Goal: Information Seeking & Learning: Learn about a topic

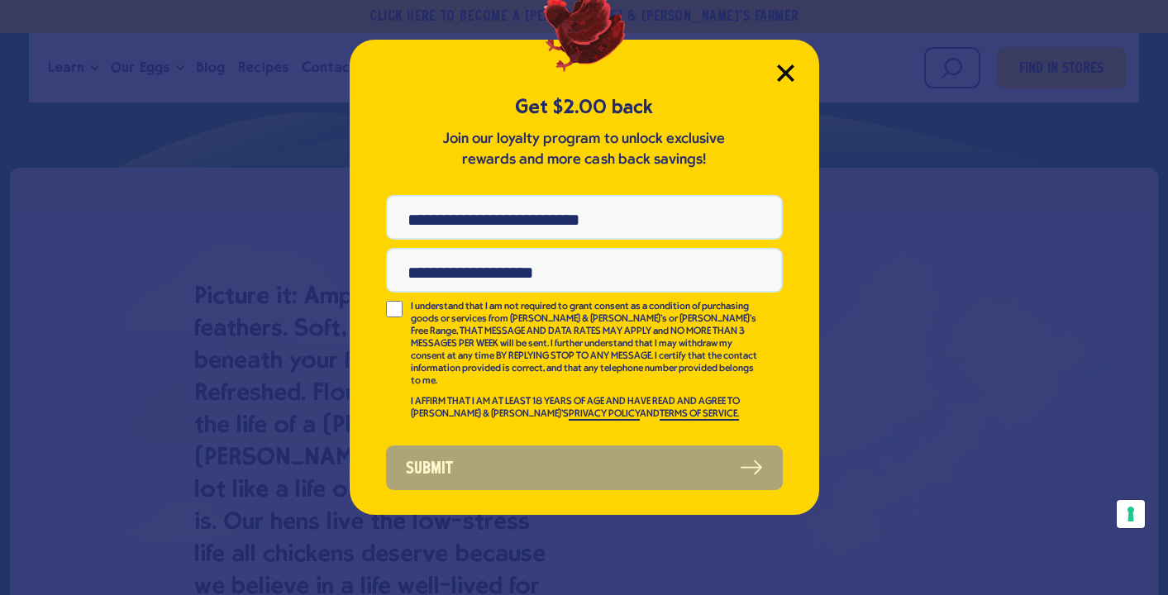
click at [786, 73] on icon "Close Modal" at bounding box center [785, 72] width 15 height 15
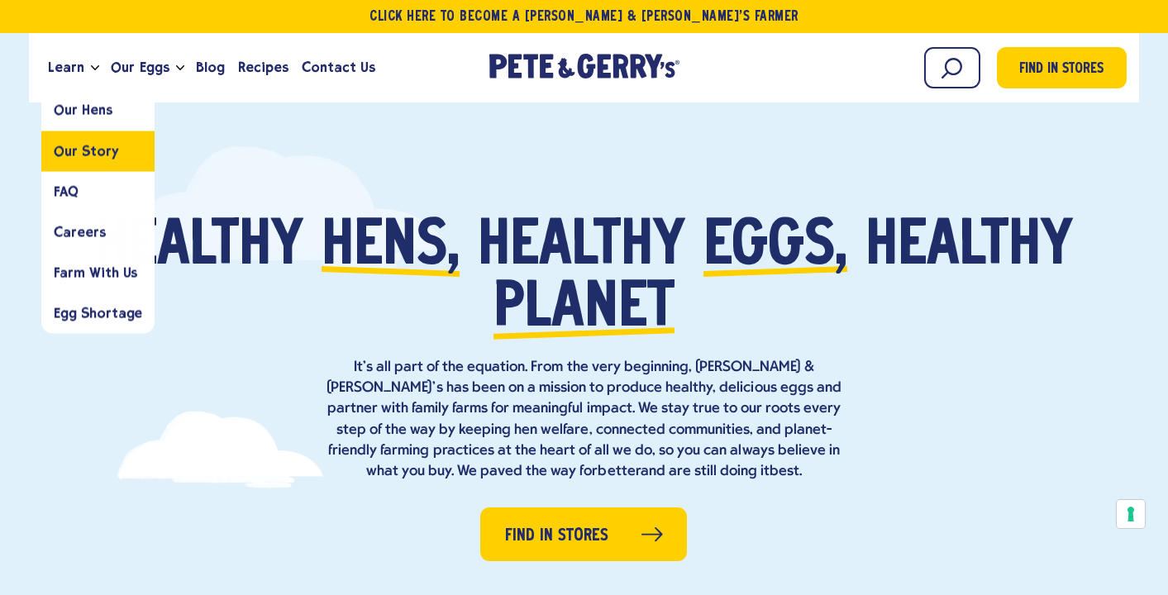
click at [83, 149] on span "Our Story" at bounding box center [86, 151] width 64 height 16
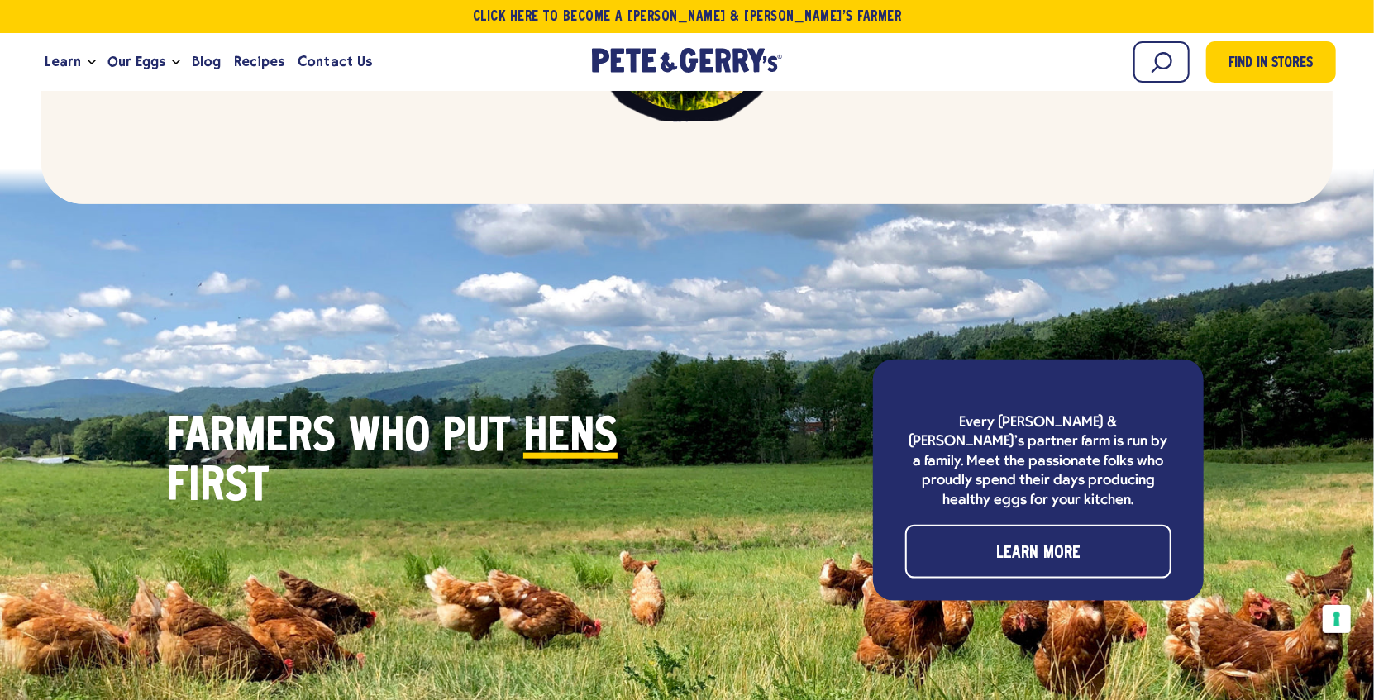
scroll to position [4789, 0]
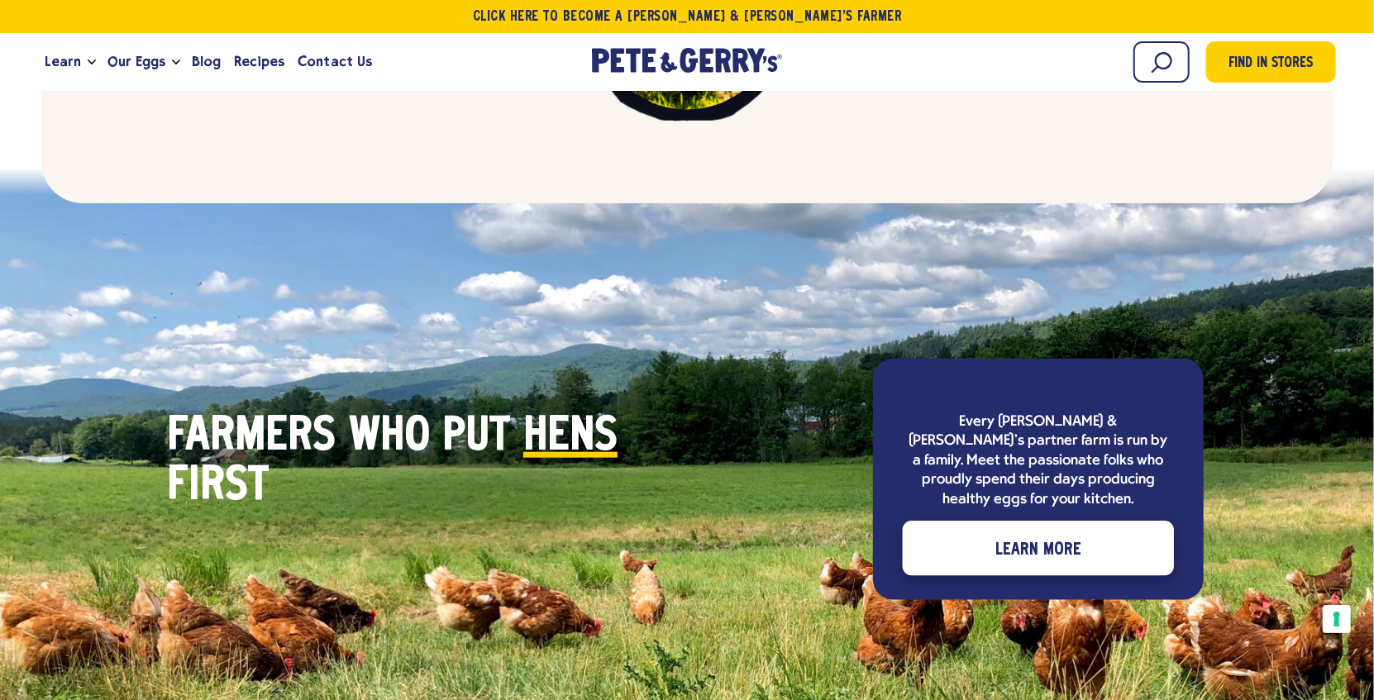
click at [1003, 537] on span "Learn More" at bounding box center [1038, 550] width 86 height 26
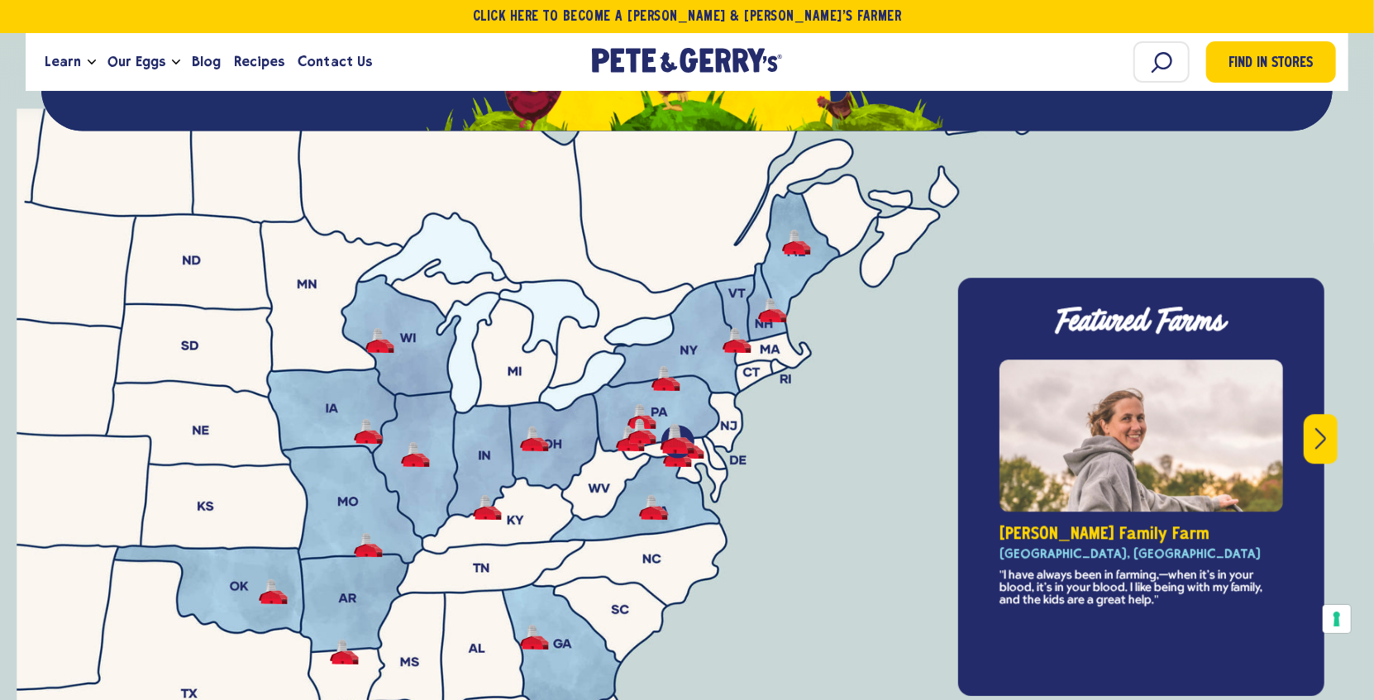
scroll to position [5754, 0]
click at [1319, 427] on icon "Next" at bounding box center [1320, 438] width 11 height 22
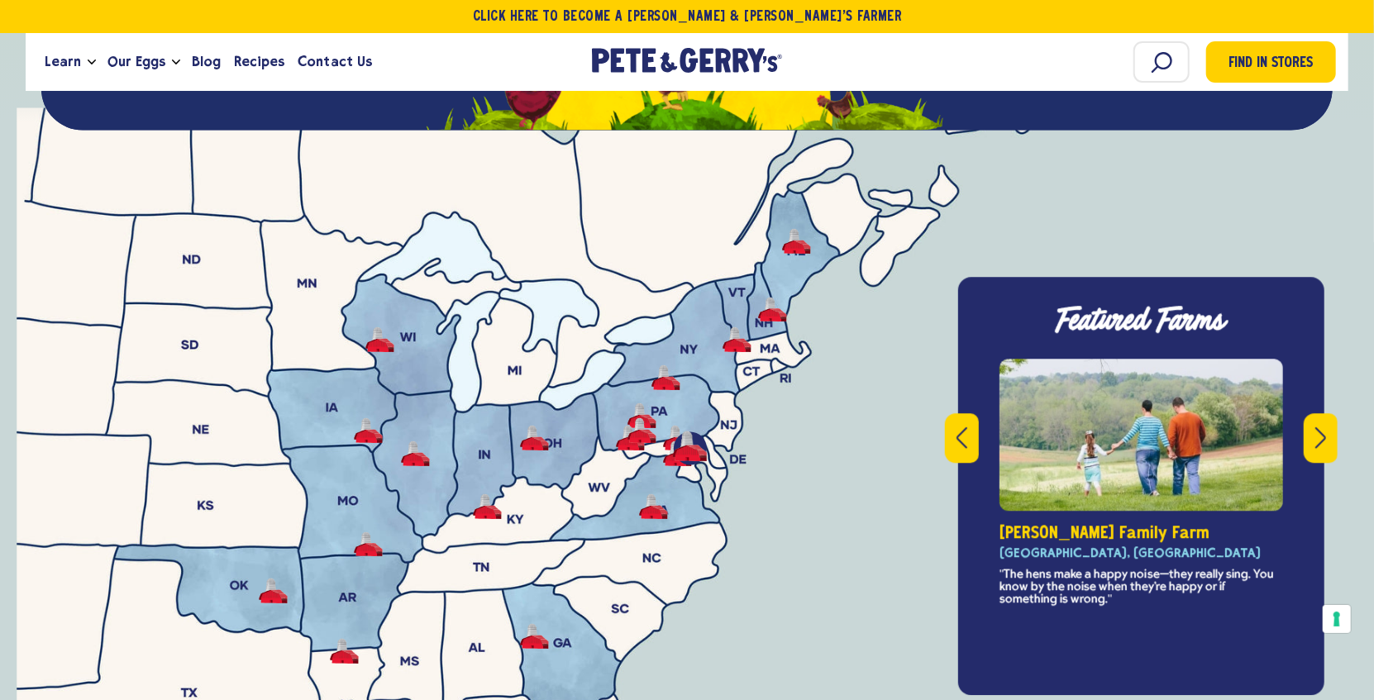
click at [1319, 427] on icon "Next" at bounding box center [1320, 438] width 11 height 22
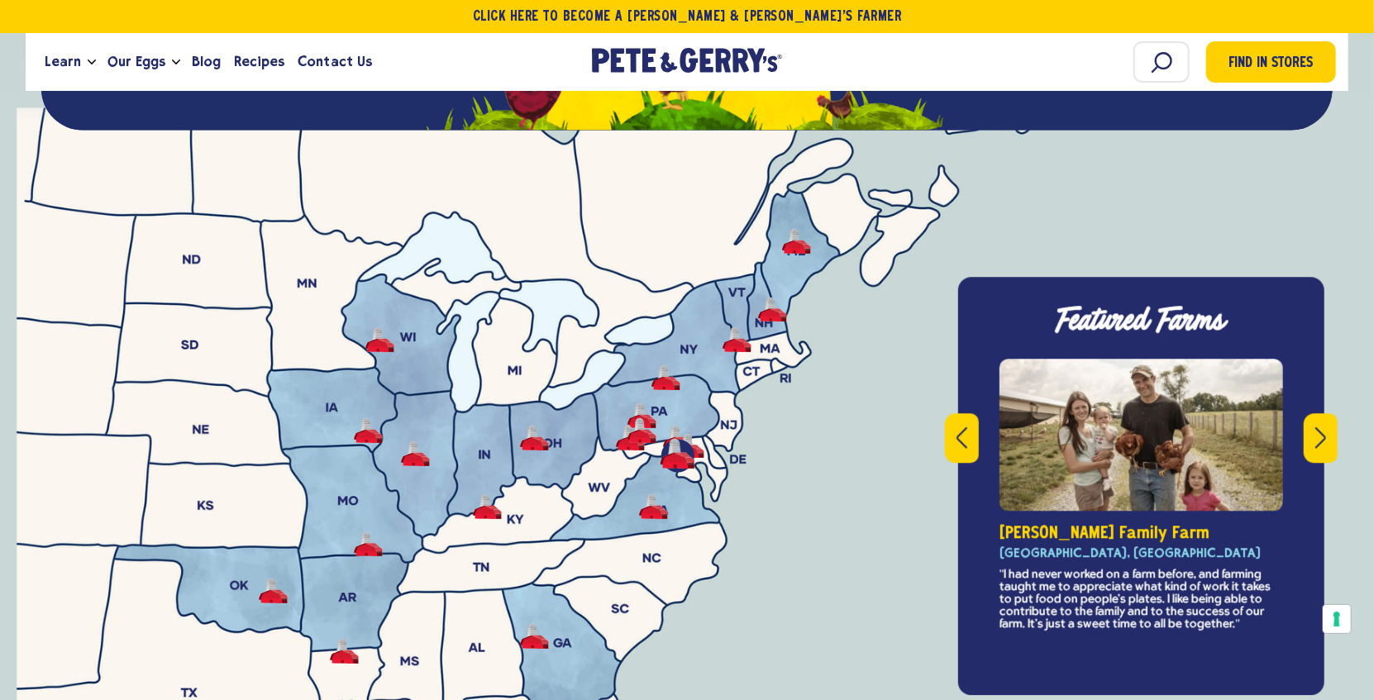
click at [1188, 373] on div "slide 3 of 8" at bounding box center [1140, 435] width 283 height 152
click at [1312, 413] on button "Next" at bounding box center [1320, 438] width 34 height 50
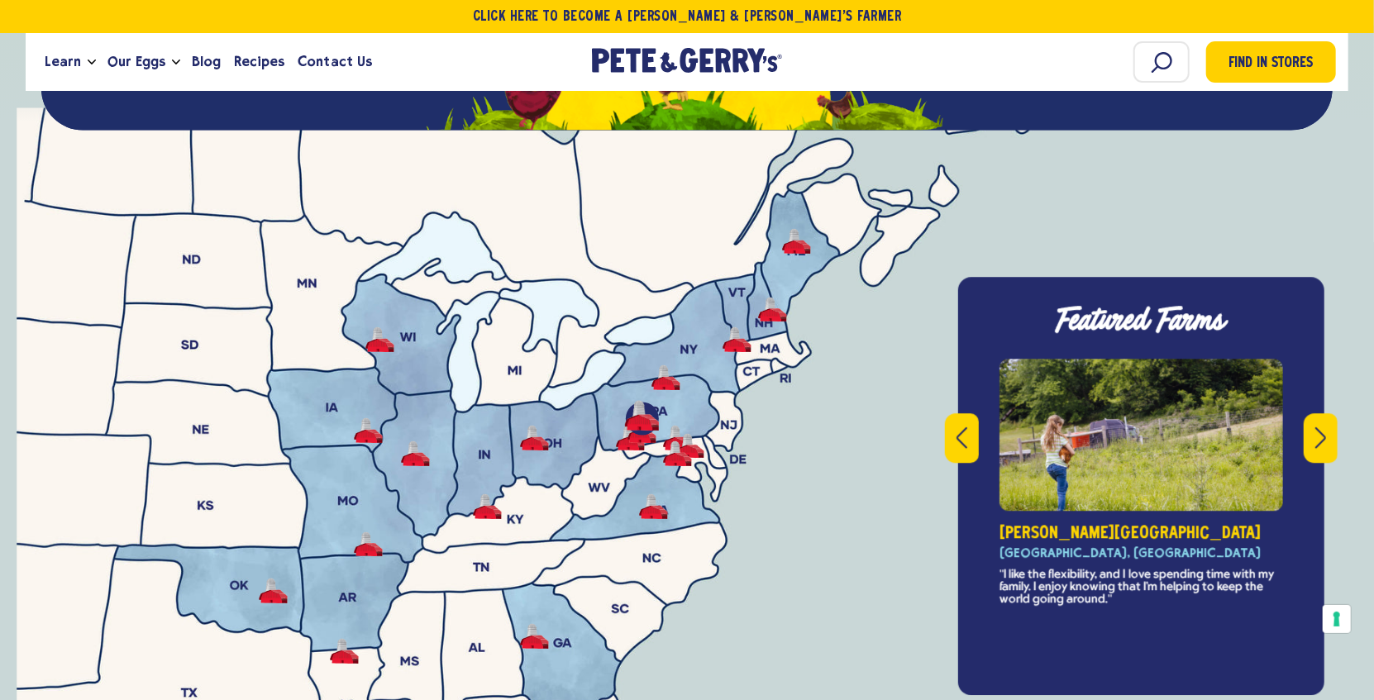
click at [1312, 413] on button "Next" at bounding box center [1320, 438] width 34 height 50
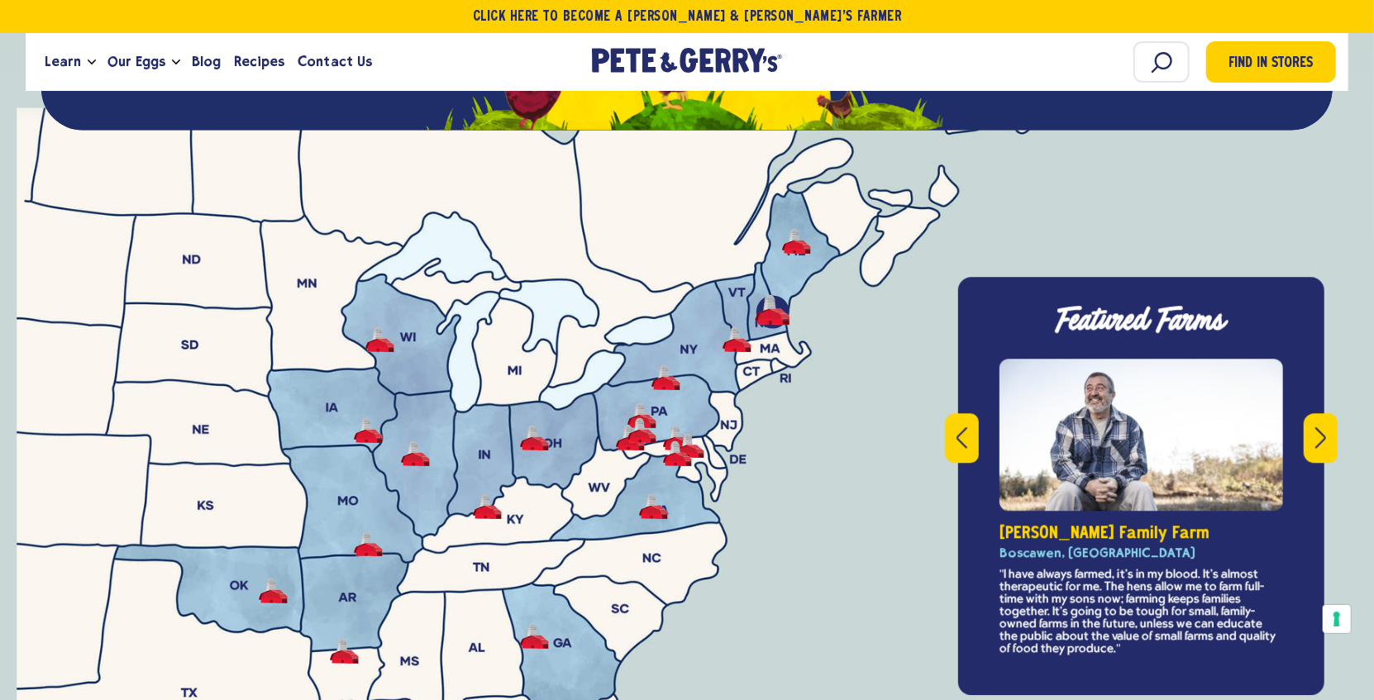
click at [959, 427] on icon "Previous" at bounding box center [961, 438] width 11 height 22
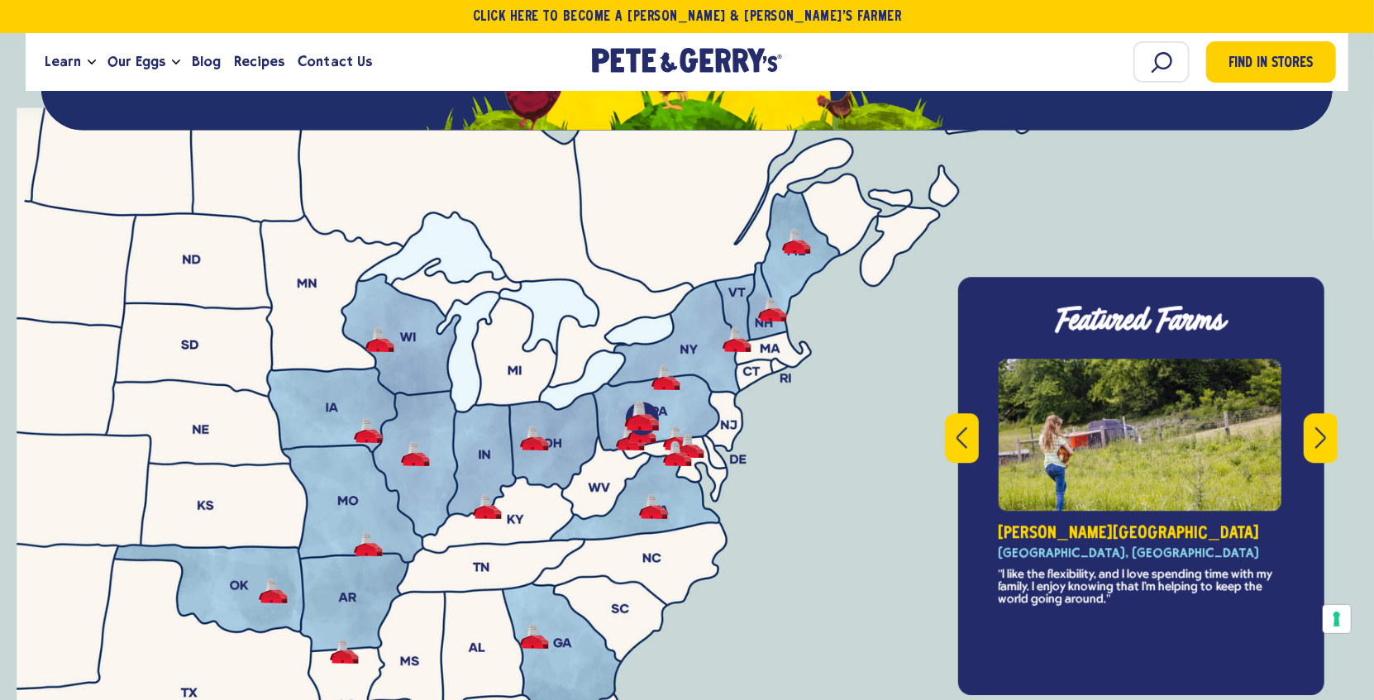
click at [959, 427] on icon "Previous" at bounding box center [961, 438] width 11 height 22
